Goal: Information Seeking & Learning: Learn about a topic

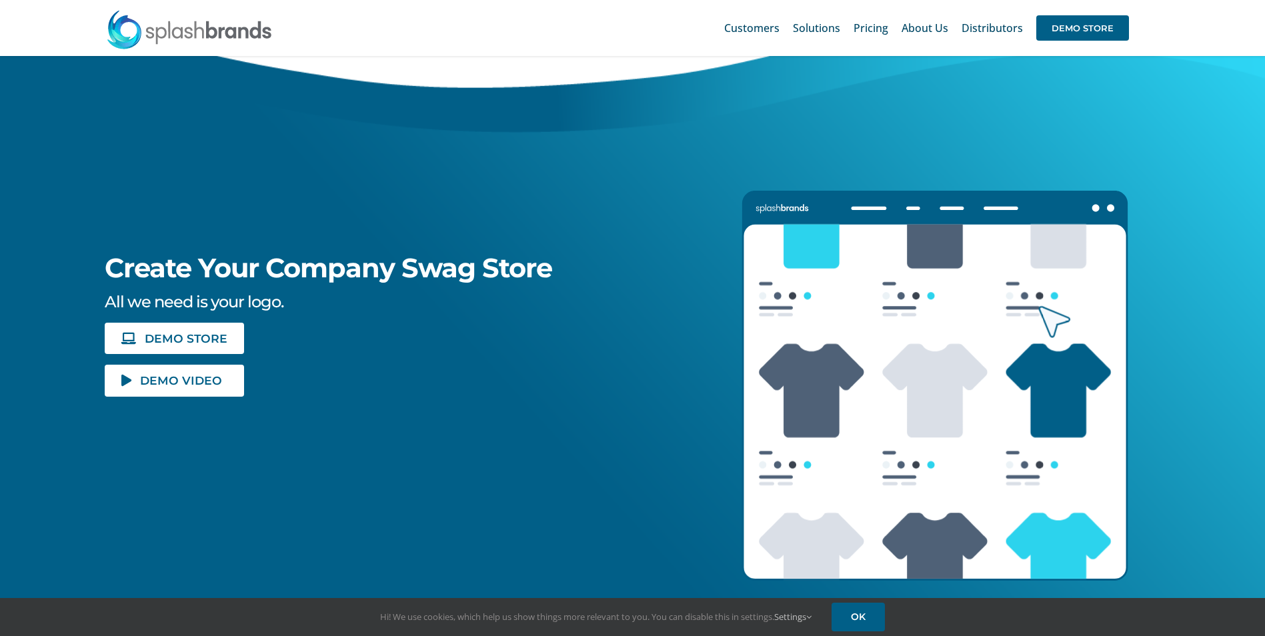
scroll to position [67, 0]
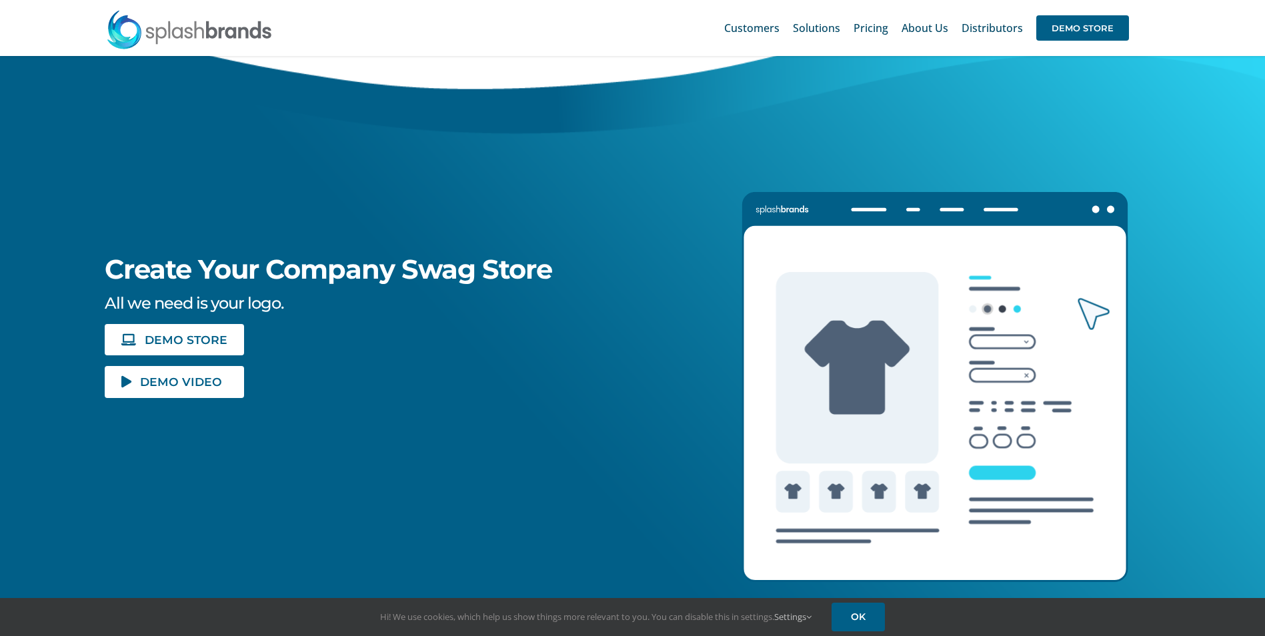
click at [835, 377] on icon "Lottie animation" at bounding box center [935, 403] width 384 height 356
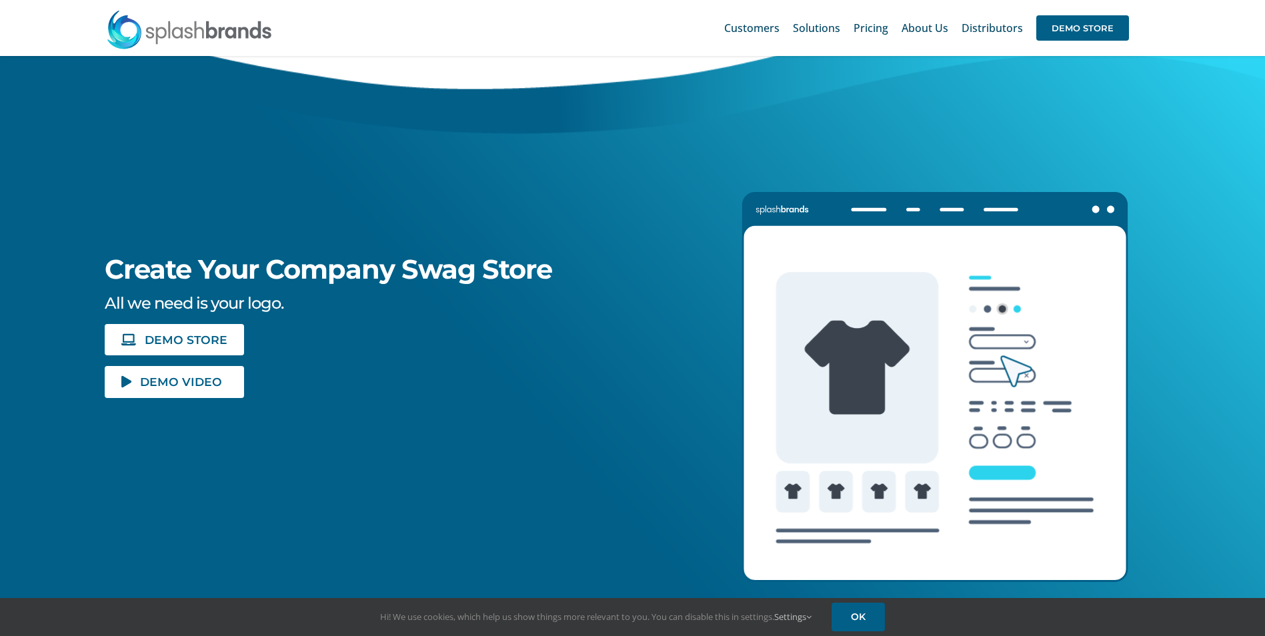
click at [1002, 306] on icon "Lottie animation" at bounding box center [935, 403] width 384 height 356
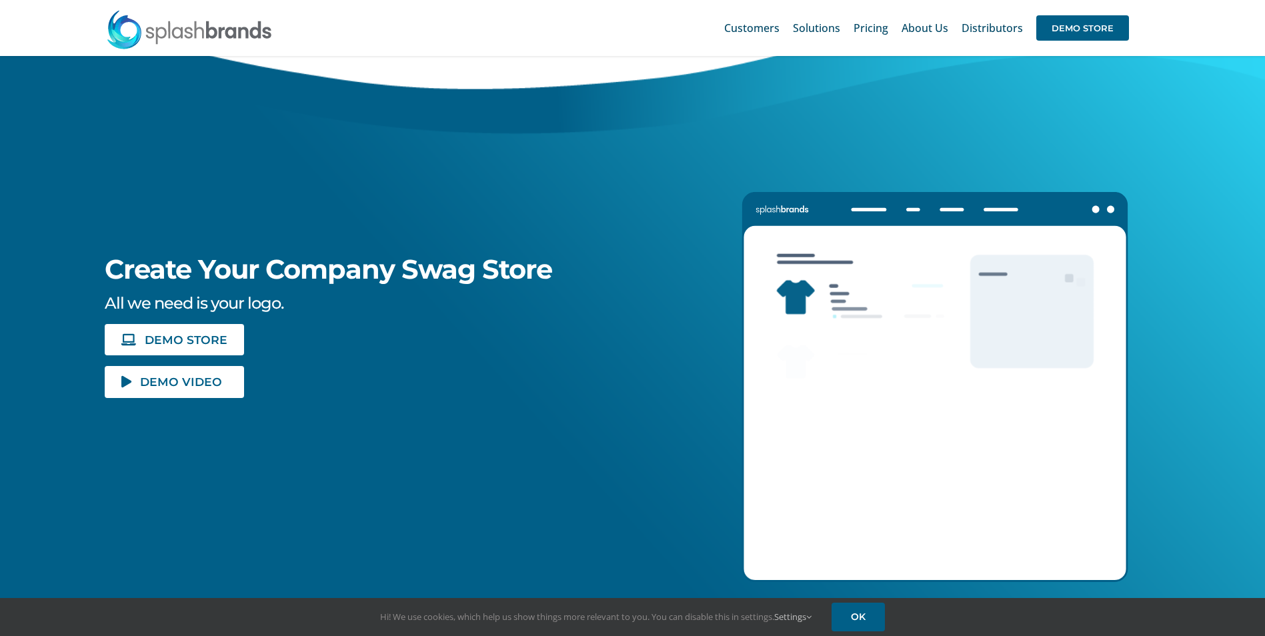
click at [1000, 478] on icon "Lottie animation" at bounding box center [935, 403] width 384 height 356
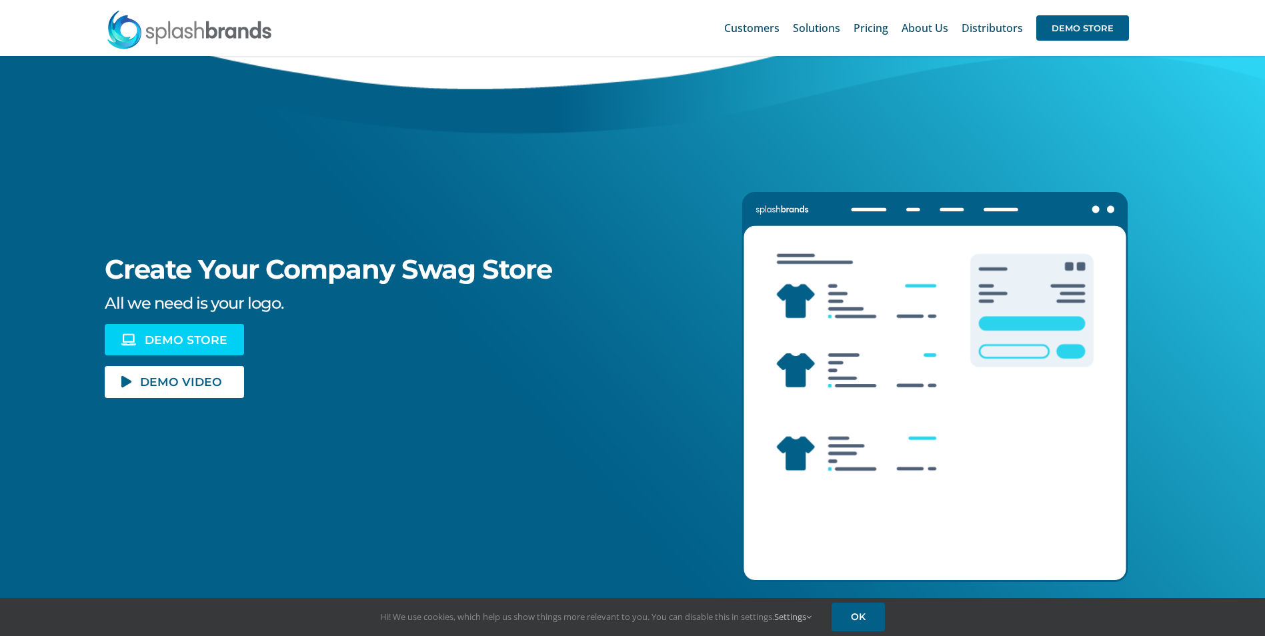
click at [190, 340] on span "DEMO STORE" at bounding box center [186, 339] width 83 height 11
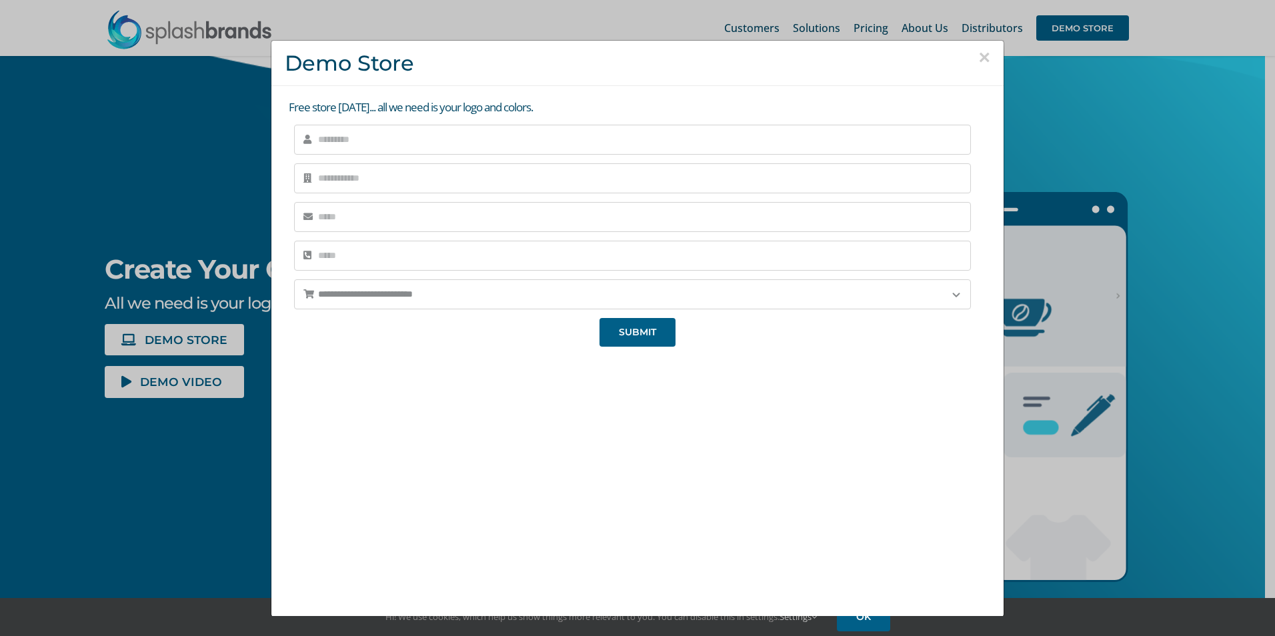
click at [978, 61] on button "×" at bounding box center [984, 57] width 12 height 20
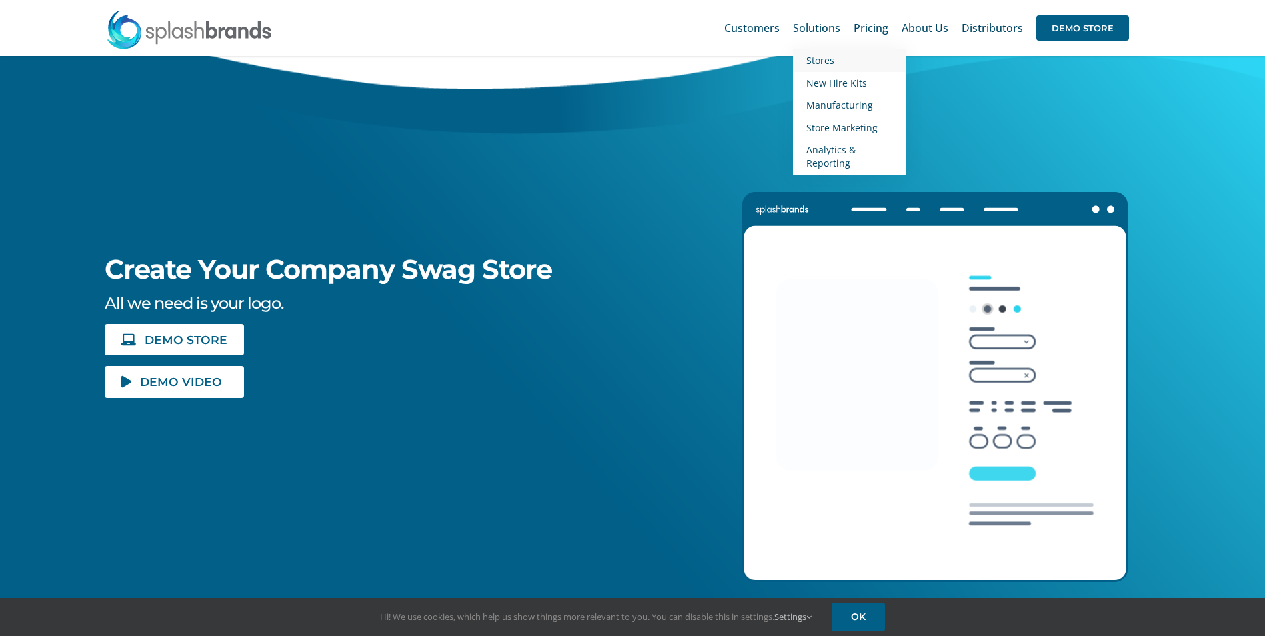
click at [824, 61] on span "Stores" at bounding box center [820, 60] width 28 height 13
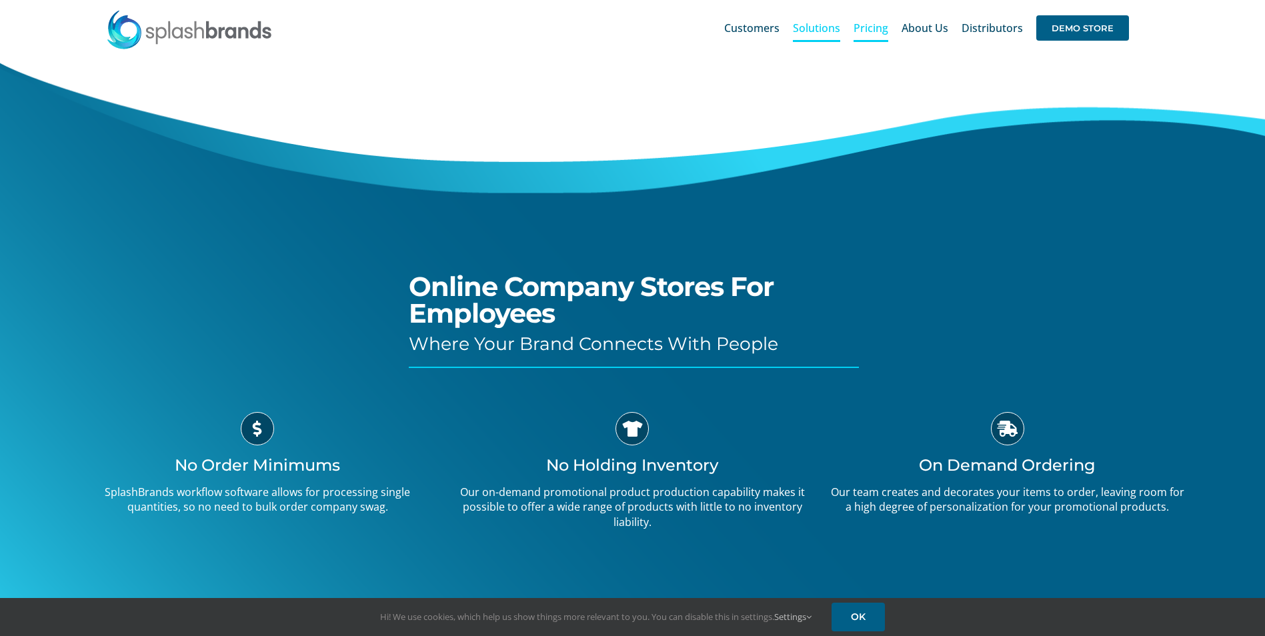
click at [888, 29] on span "Pricing" at bounding box center [871, 28] width 35 height 11
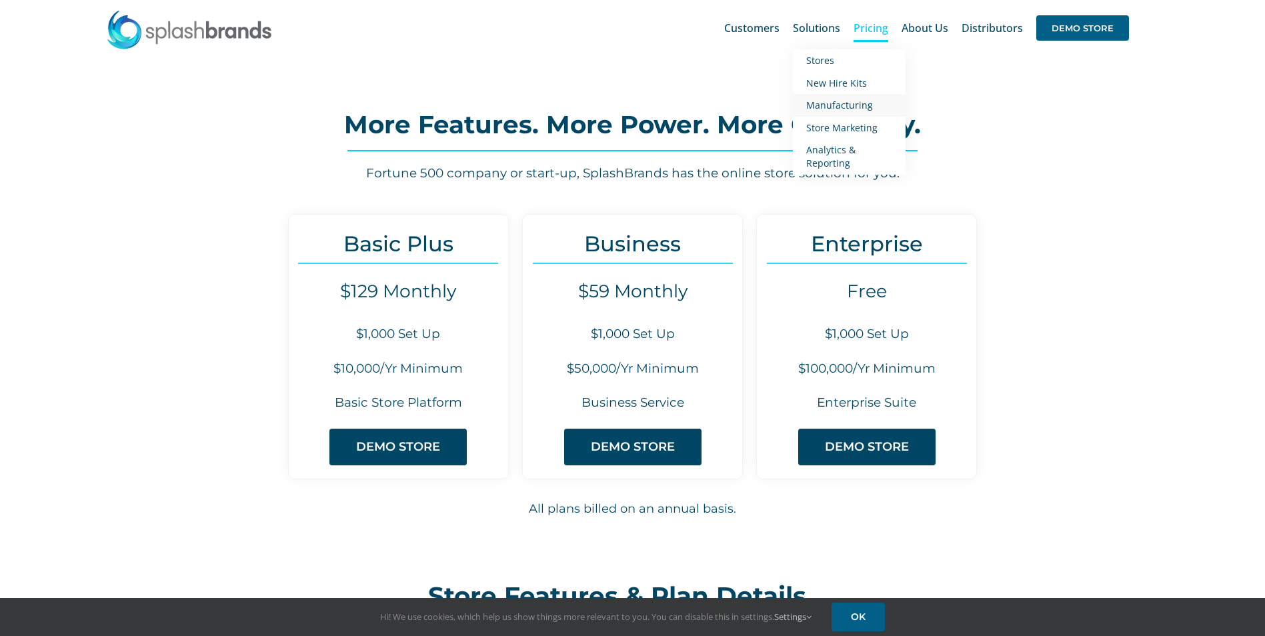
click at [834, 109] on span "Manufacturing" at bounding box center [839, 105] width 67 height 13
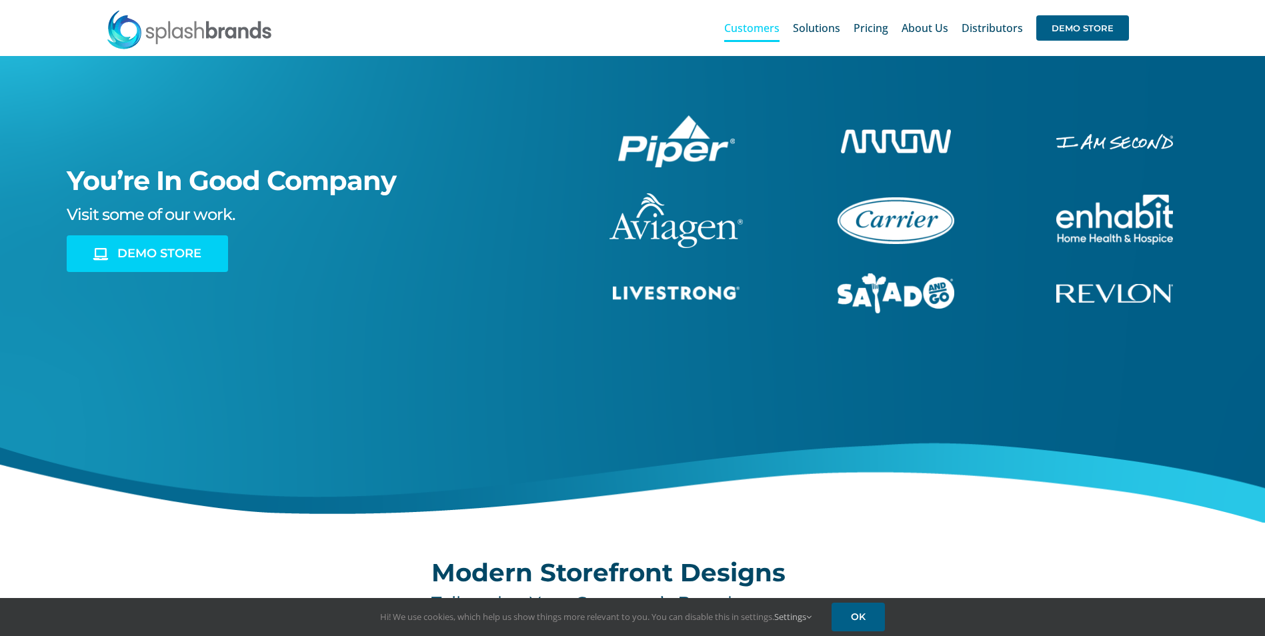
click at [214, 259] on link "DEMO STORE" at bounding box center [147, 253] width 161 height 37
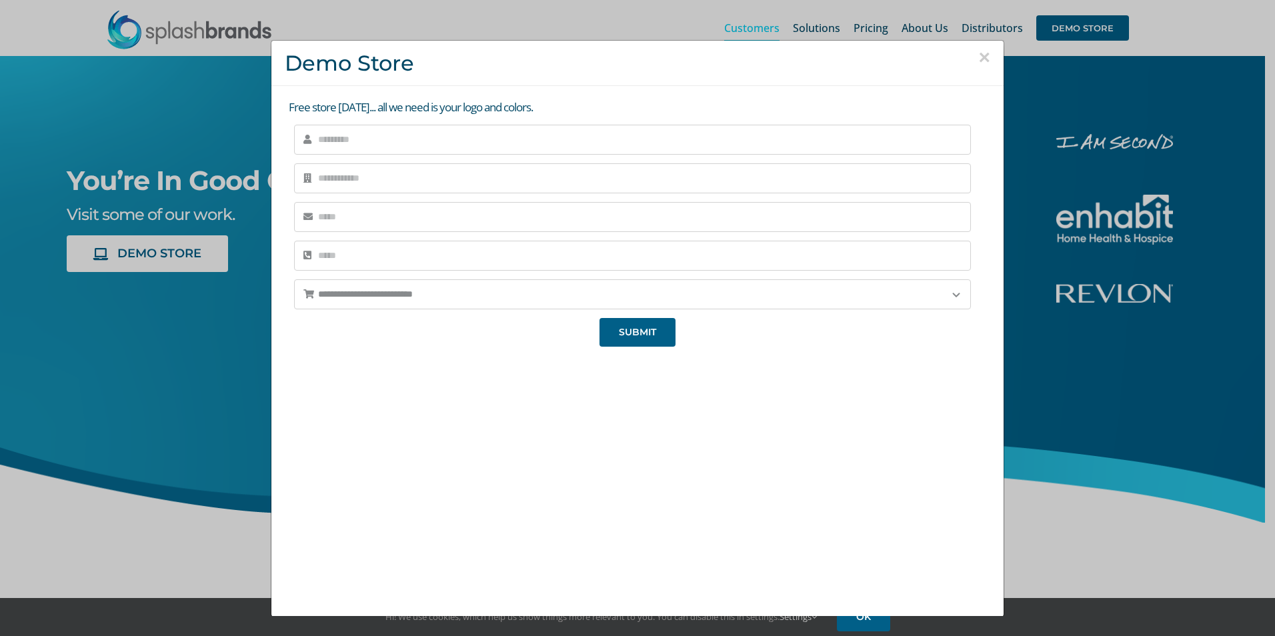
click at [978, 57] on button "×" at bounding box center [984, 57] width 12 height 20
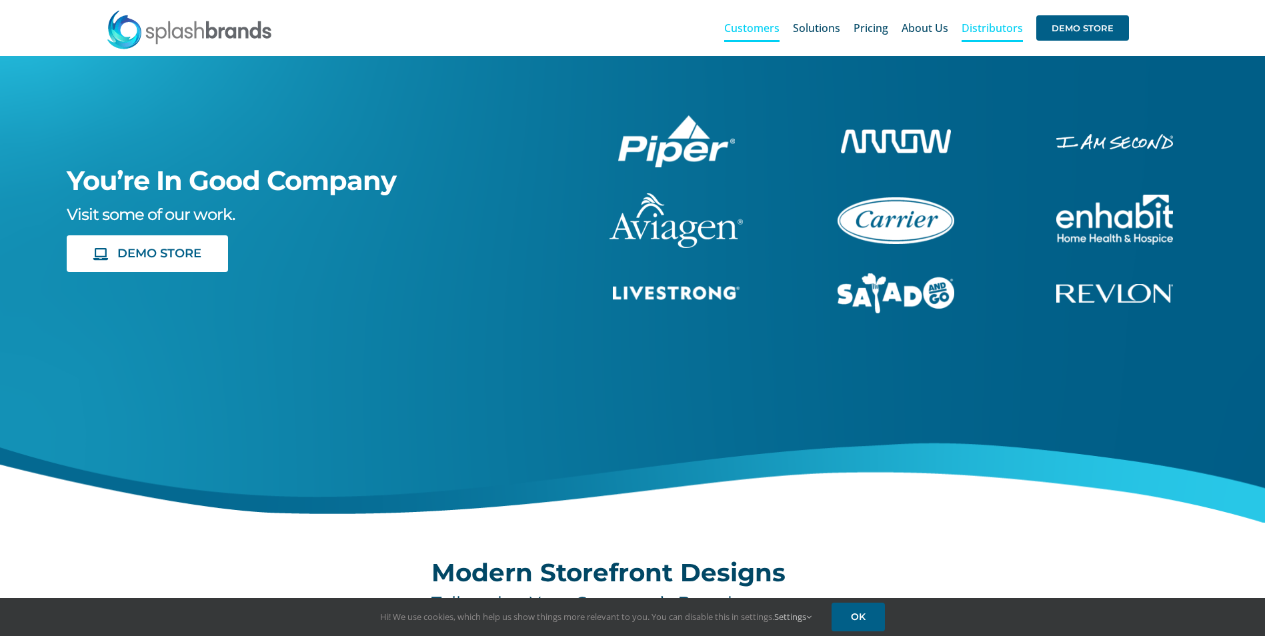
click at [990, 27] on span "Distributors" at bounding box center [992, 28] width 61 height 11
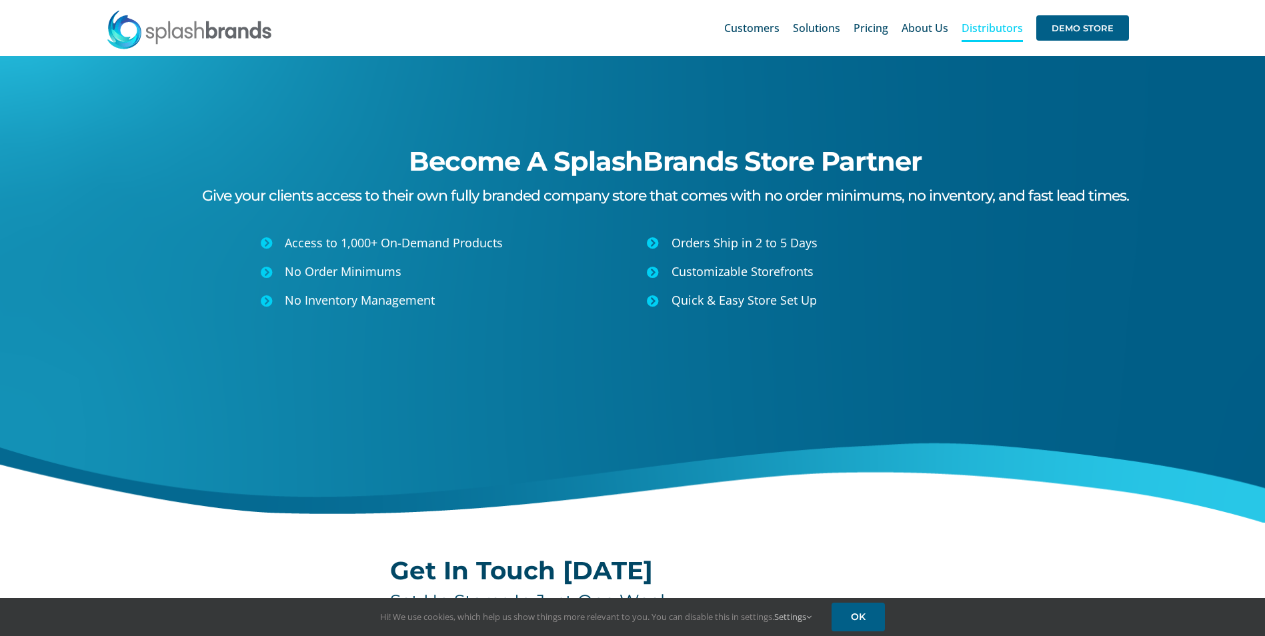
click at [307, 273] on span "No Order Minimums" at bounding box center [343, 271] width 117 height 16
click at [264, 273] on icon at bounding box center [267, 272] width 12 height 12
click at [874, 33] on span "Pricing" at bounding box center [871, 28] width 35 height 11
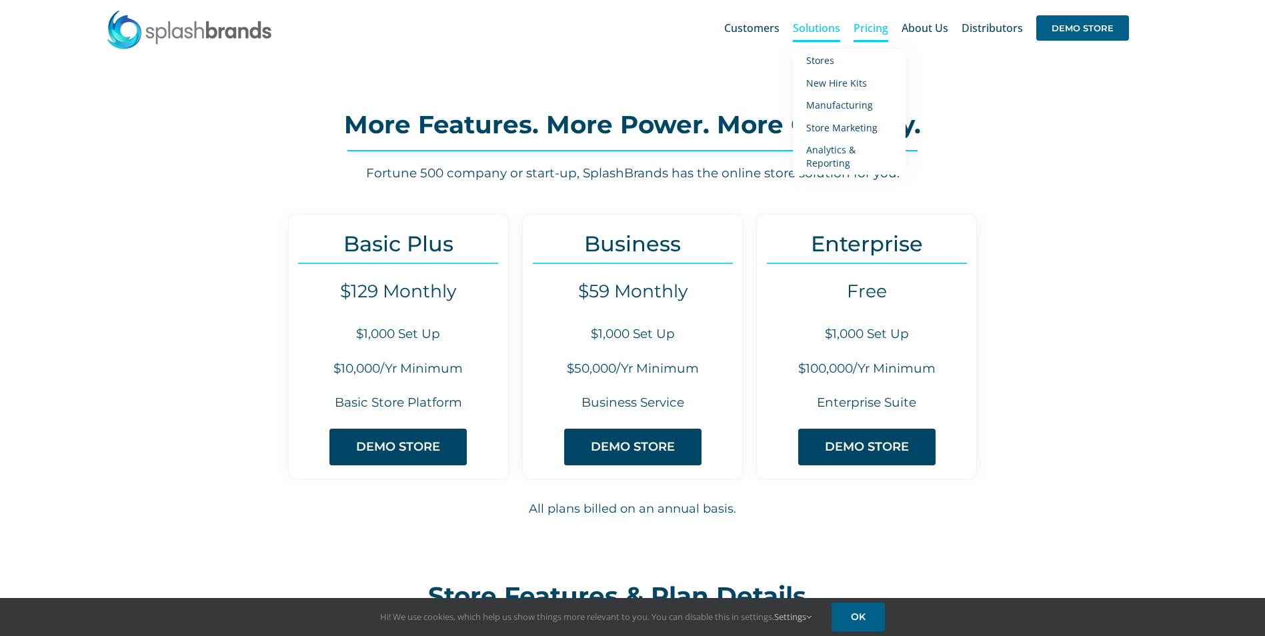
click at [814, 33] on span "Solutions" at bounding box center [816, 28] width 47 height 11
click at [859, 104] on span "Manufacturing" at bounding box center [839, 105] width 67 height 13
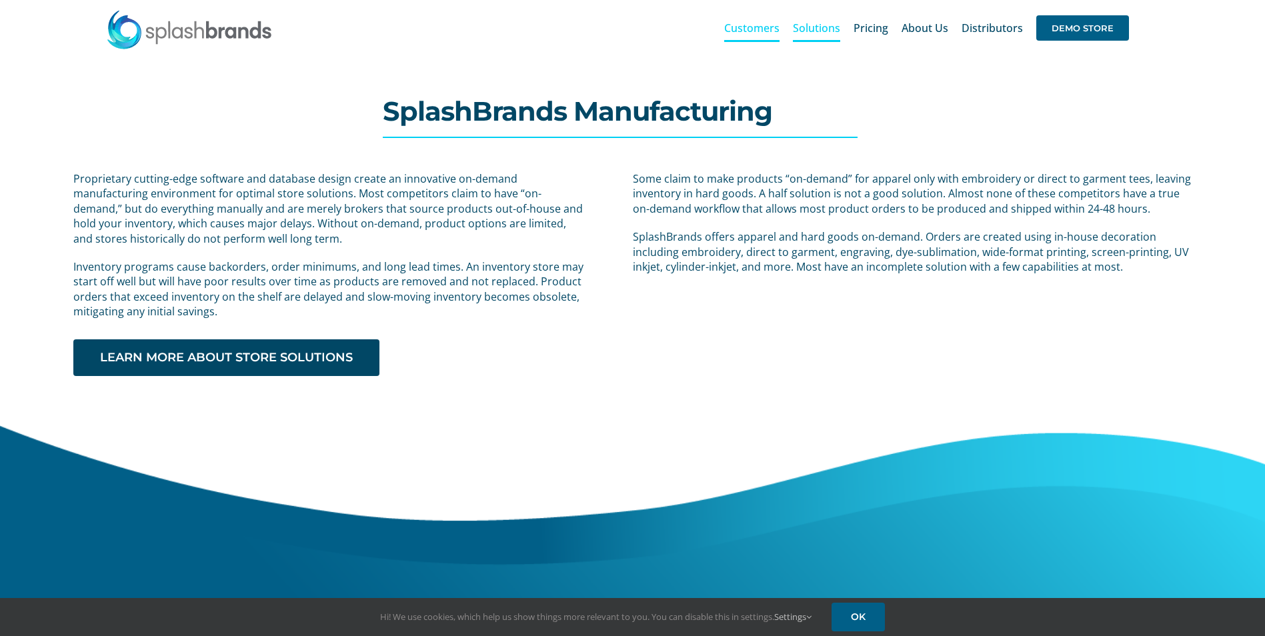
click at [773, 27] on span "Customers" at bounding box center [751, 28] width 55 height 11
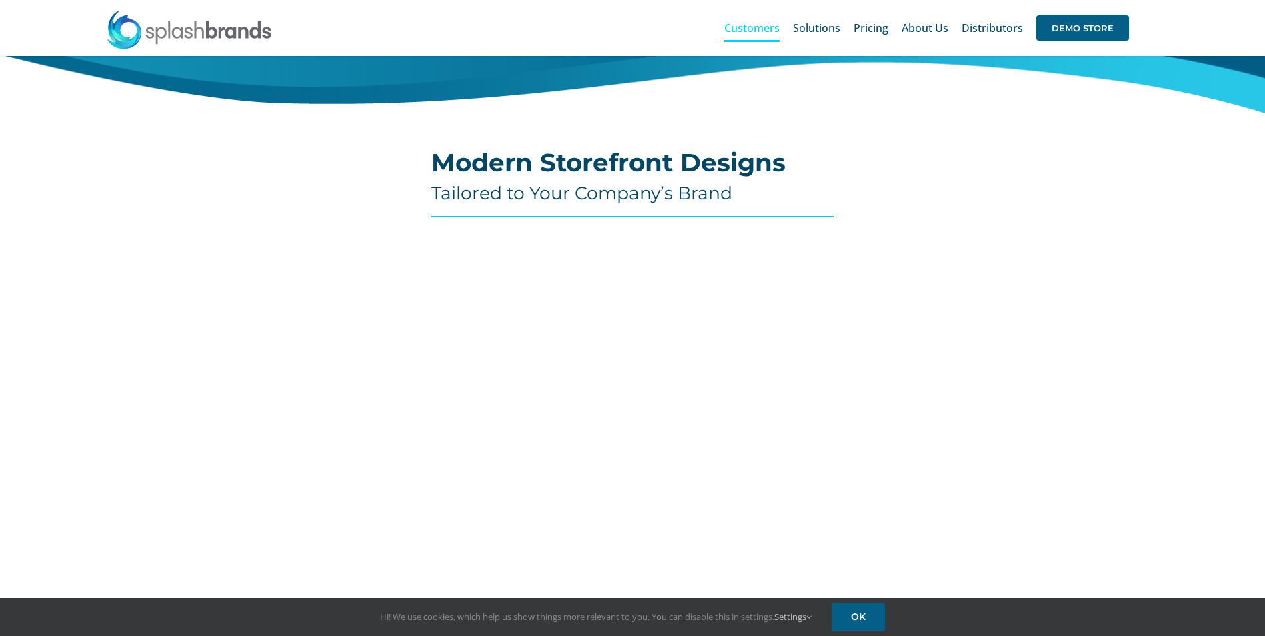
scroll to position [400, 0]
